Goal: Information Seeking & Learning: Learn about a topic

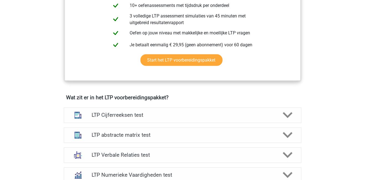
scroll to position [290, 0]
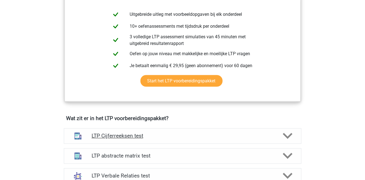
click at [287, 135] on icon at bounding box center [288, 136] width 10 height 10
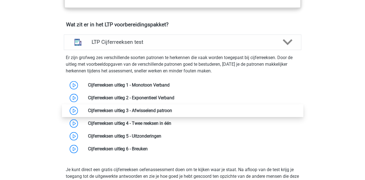
scroll to position [386, 0]
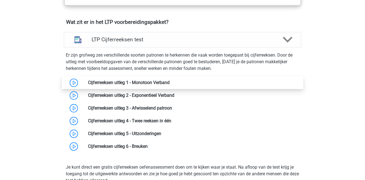
click at [170, 83] on link at bounding box center [170, 82] width 0 height 5
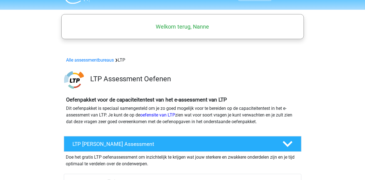
scroll to position [0, 0]
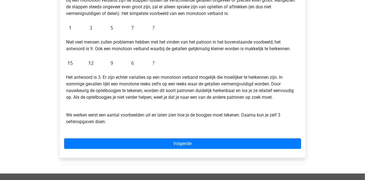
scroll to position [121, 0]
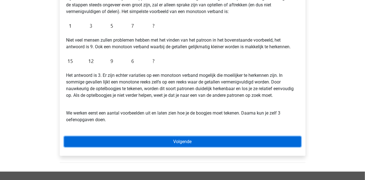
click at [188, 139] on link "Volgende" at bounding box center [182, 142] width 237 height 11
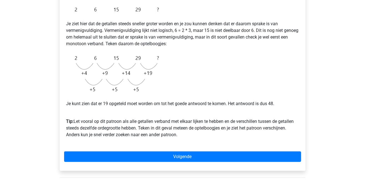
scroll to position [121, 0]
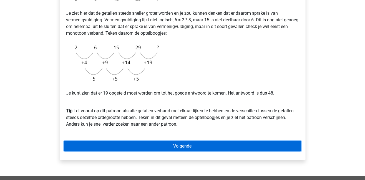
click at [182, 146] on link "Volgende" at bounding box center [182, 146] width 237 height 11
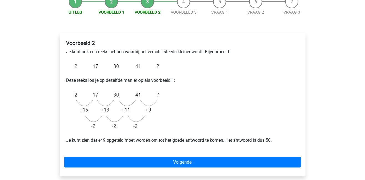
scroll to position [72, 0]
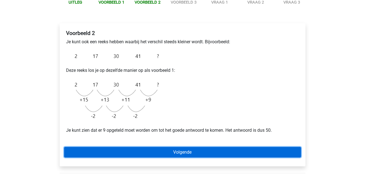
click at [189, 151] on link "Volgende" at bounding box center [182, 152] width 237 height 11
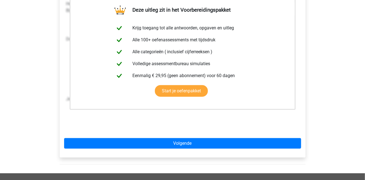
scroll to position [121, 0]
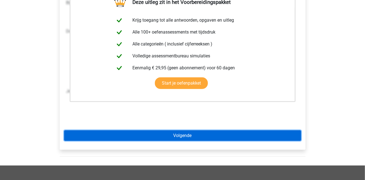
click at [183, 135] on link "Volgende" at bounding box center [182, 136] width 237 height 11
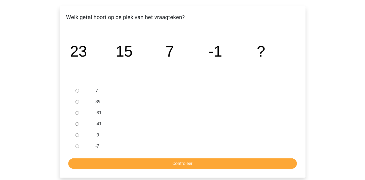
scroll to position [96, 0]
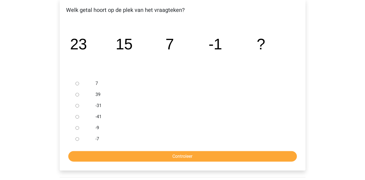
click at [77, 130] on div at bounding box center [82, 127] width 18 height 11
click at [77, 128] on input "-9" at bounding box center [78, 128] width 4 height 4
radio input "true"
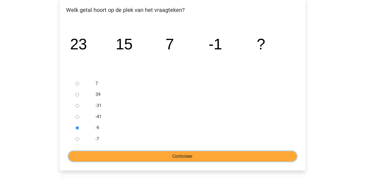
click at [174, 154] on input "Controleer" at bounding box center [182, 156] width 229 height 11
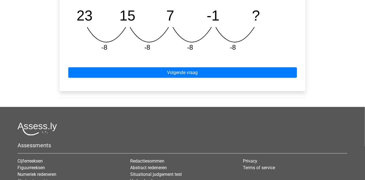
scroll to position [241, 0]
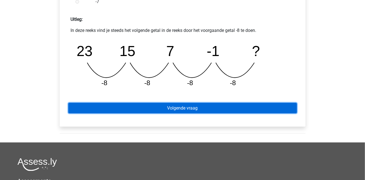
click at [176, 108] on link "Volgende vraag" at bounding box center [182, 108] width 229 height 11
